Goal: Task Accomplishment & Management: Use online tool/utility

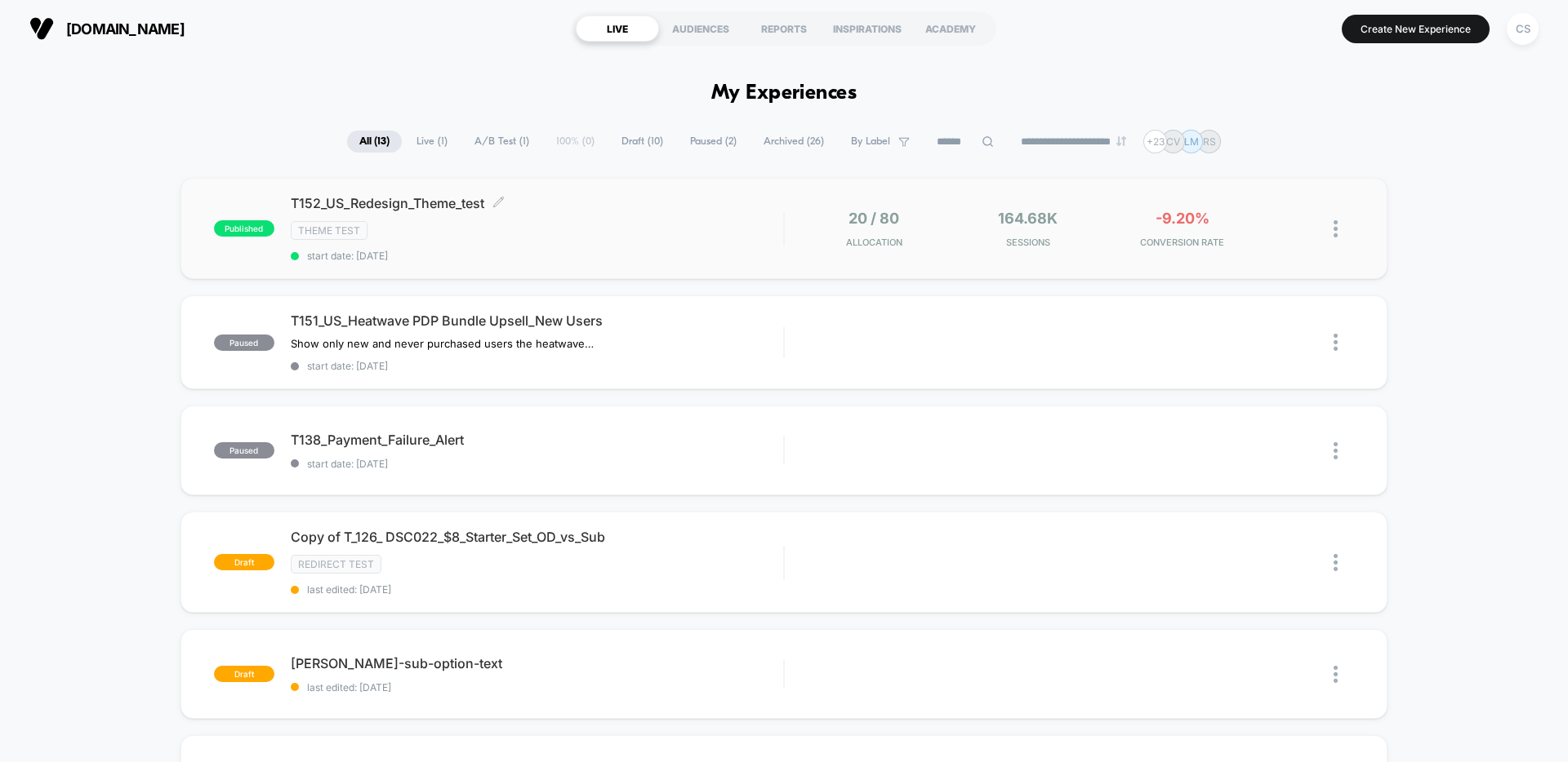
click at [653, 206] on span "T152_US_Redesign_Theme_test Click to edit experience details" at bounding box center [537, 203] width 493 height 16
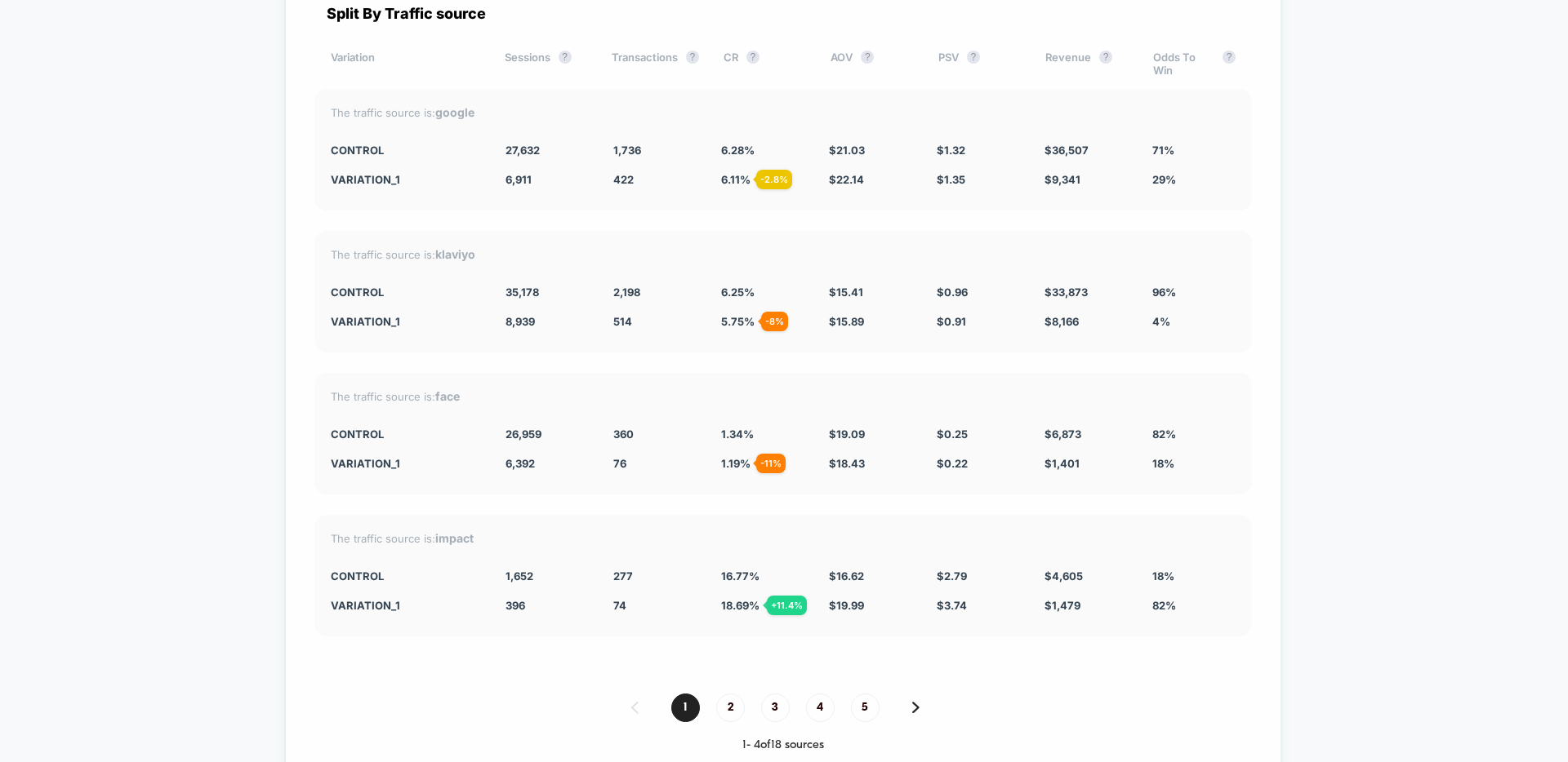
scroll to position [6230, 0]
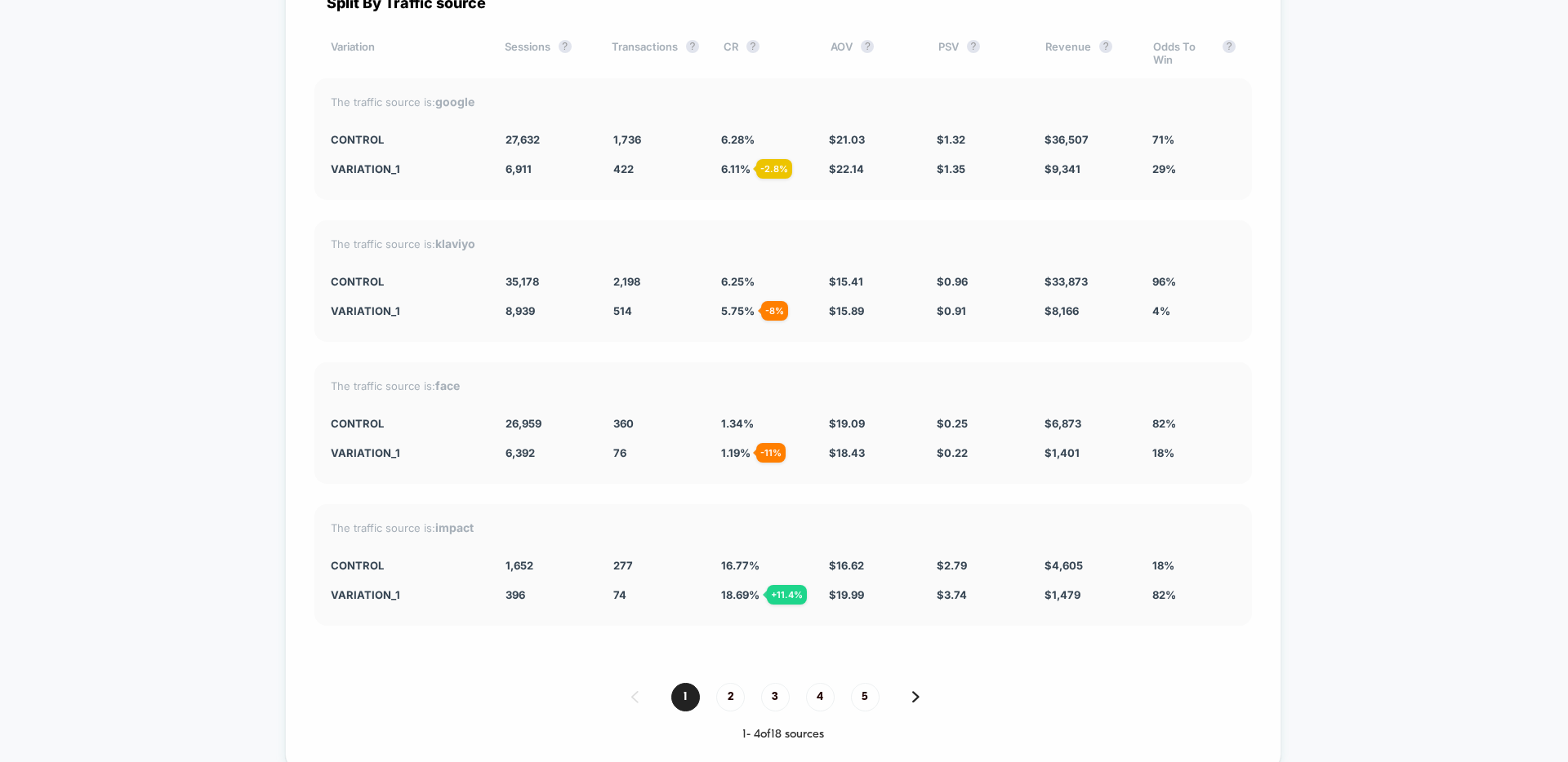
click at [918, 691] on img at bounding box center [916, 697] width 8 height 12
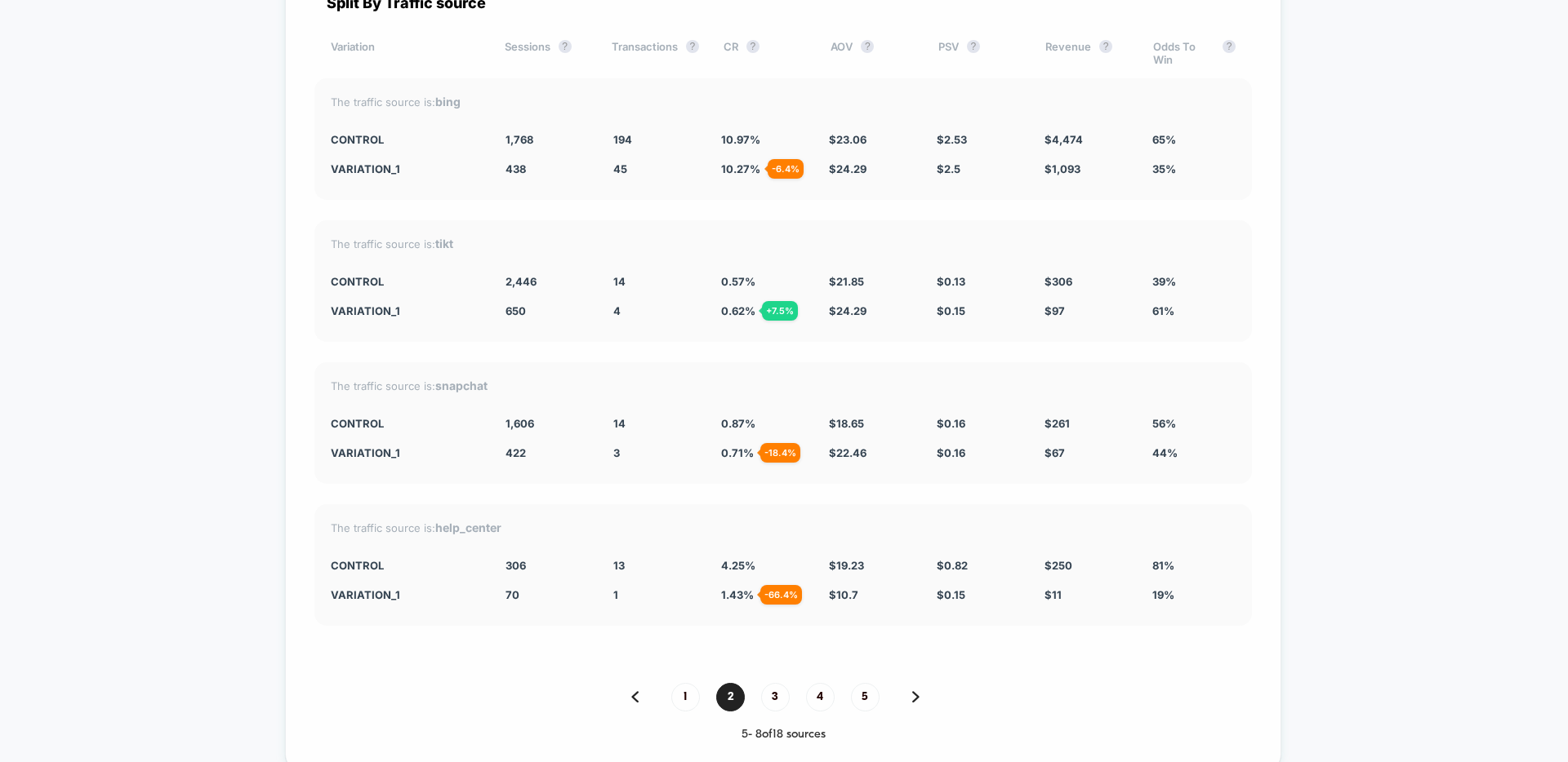
click at [918, 691] on img at bounding box center [916, 697] width 8 height 12
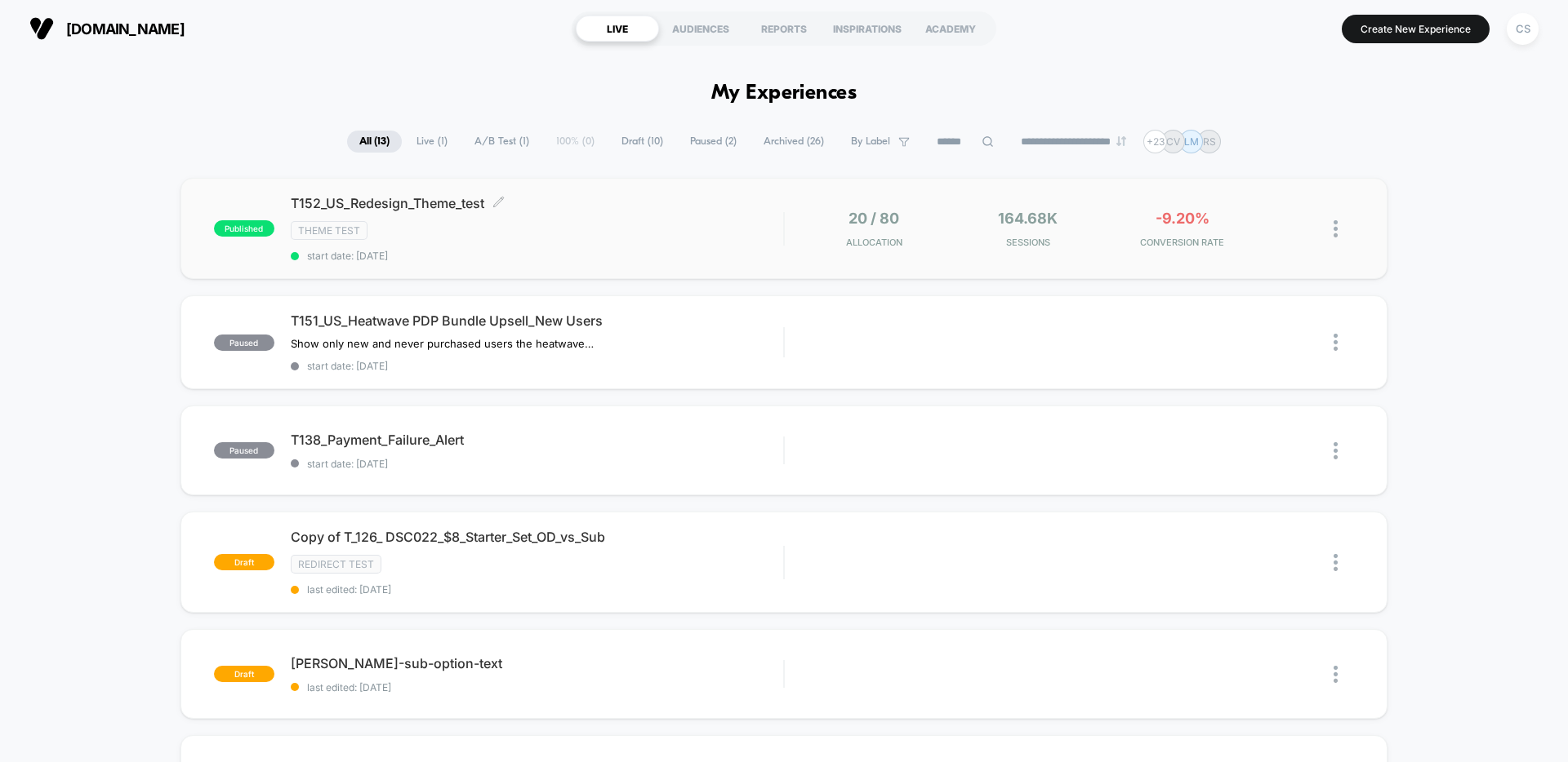
click at [644, 214] on div "T152_US_Redesign_Theme_test Click to edit experience details Click to edit expe…" at bounding box center [537, 228] width 493 height 67
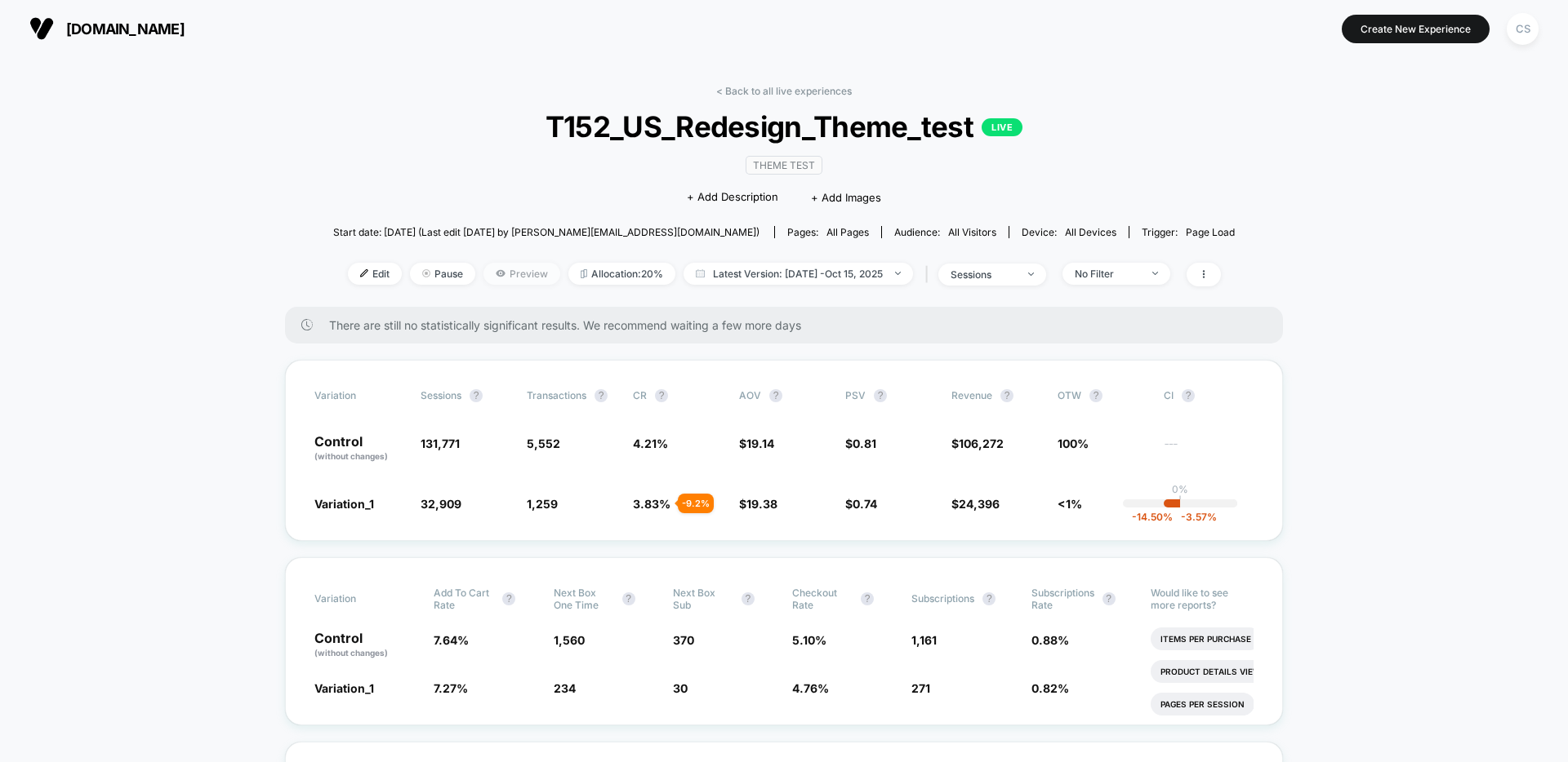
click at [504, 274] on span "Preview" at bounding box center [521, 273] width 76 height 22
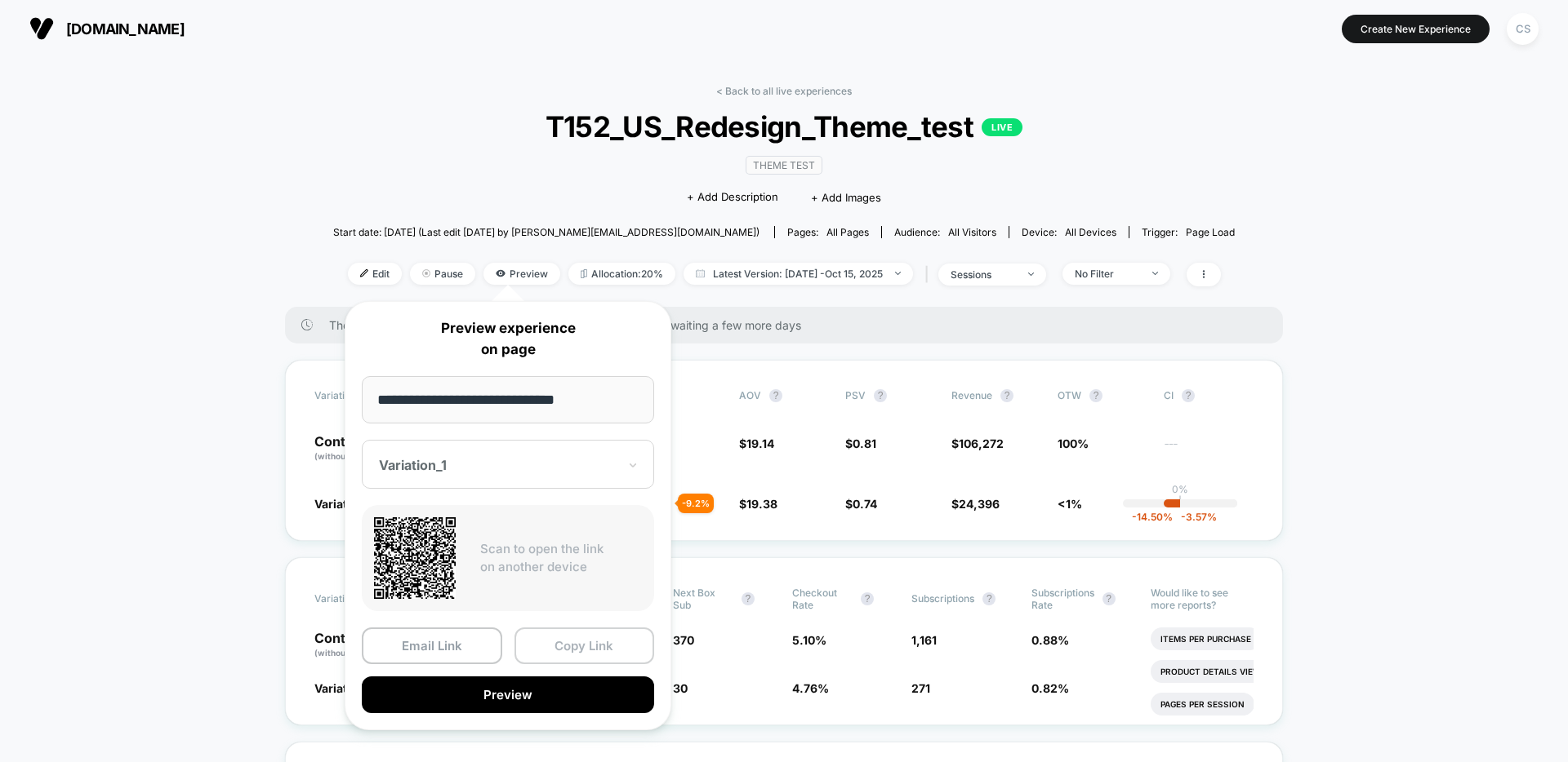
click at [607, 639] on button "Copy Link" at bounding box center [584, 646] width 140 height 37
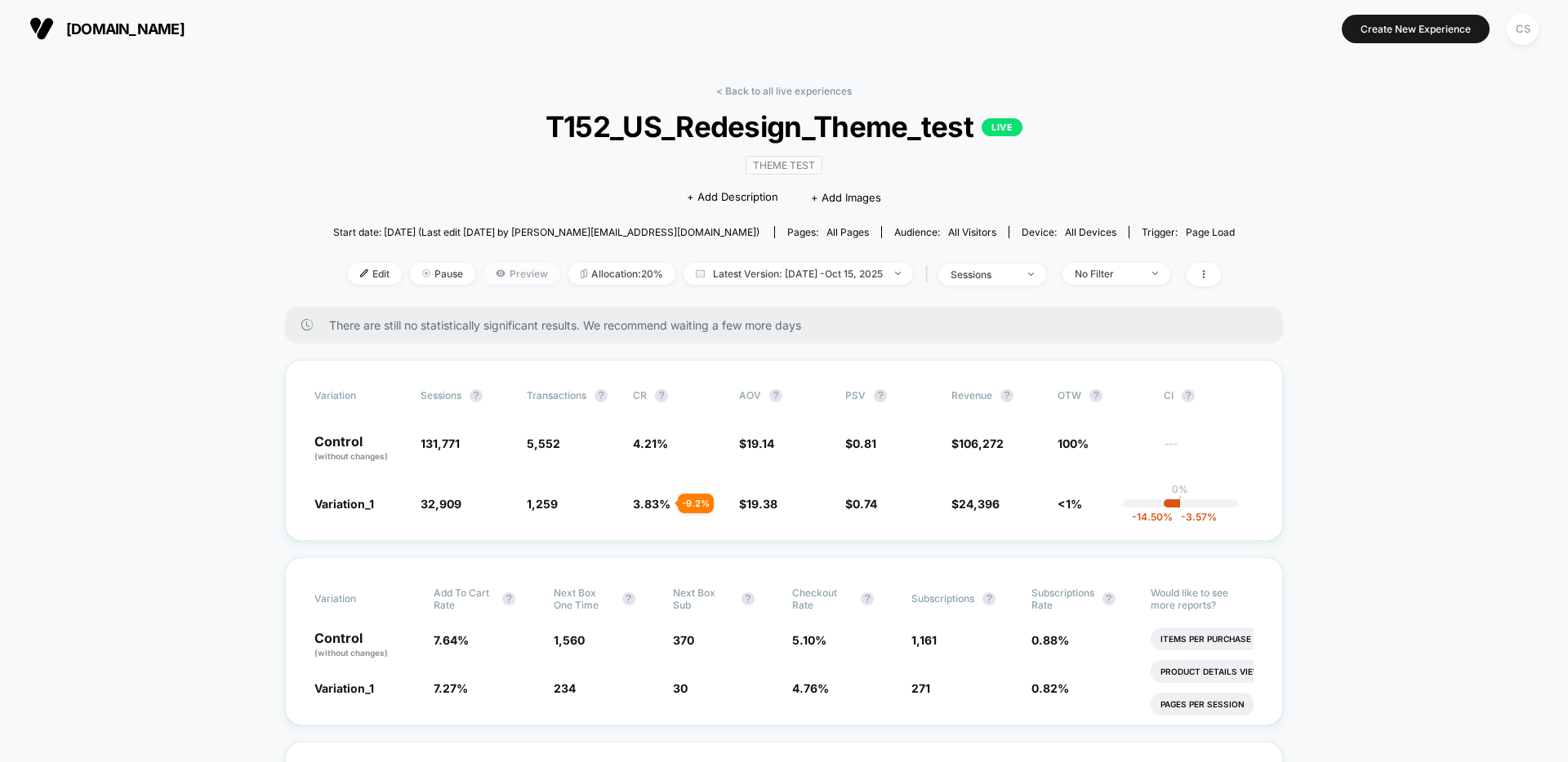
click at [520, 280] on span "Preview" at bounding box center [521, 273] width 76 height 22
